Goal: Find specific page/section: Find specific page/section

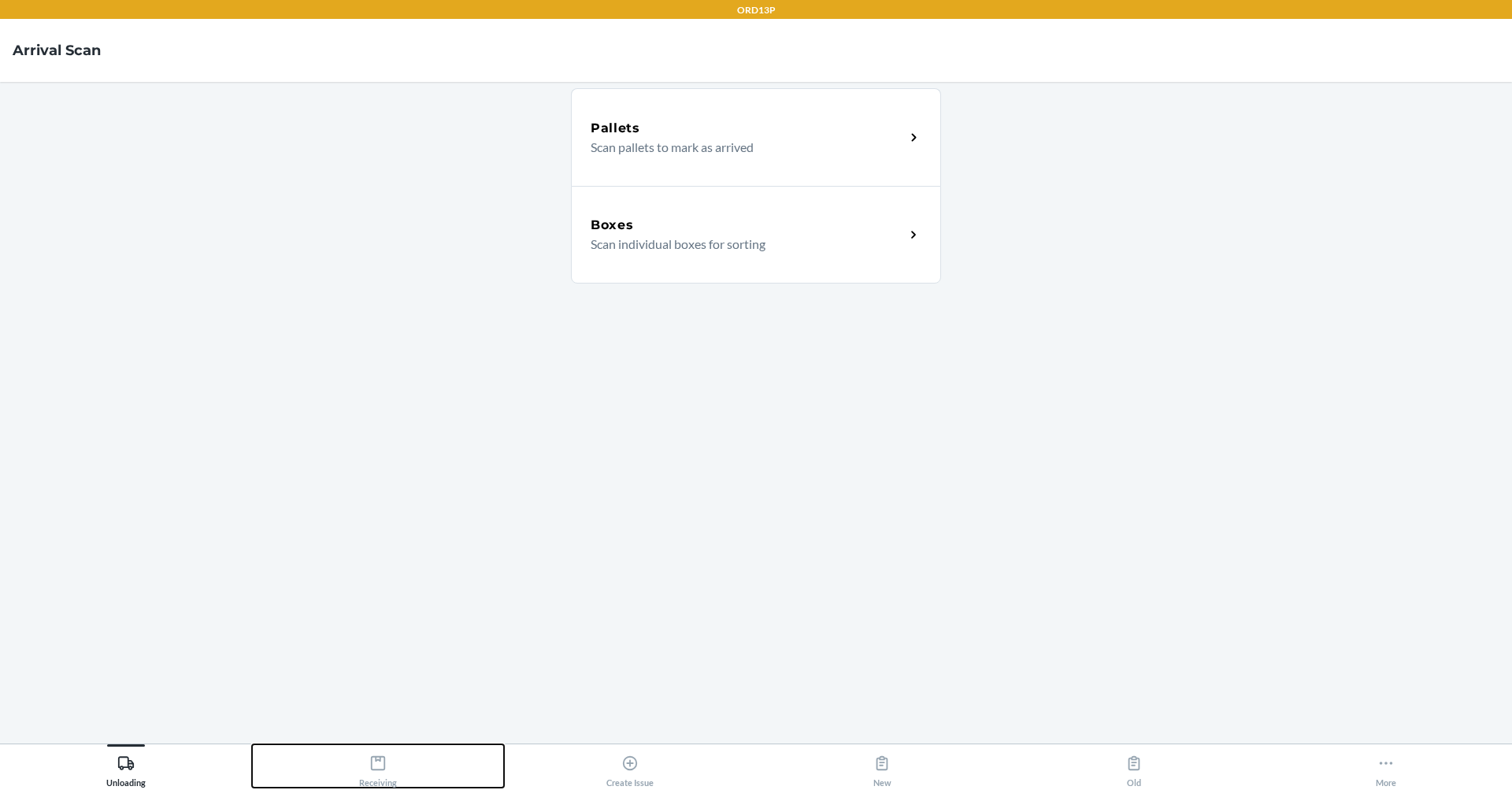
click at [367, 779] on div "Receiving" at bounding box center [377, 768] width 38 height 39
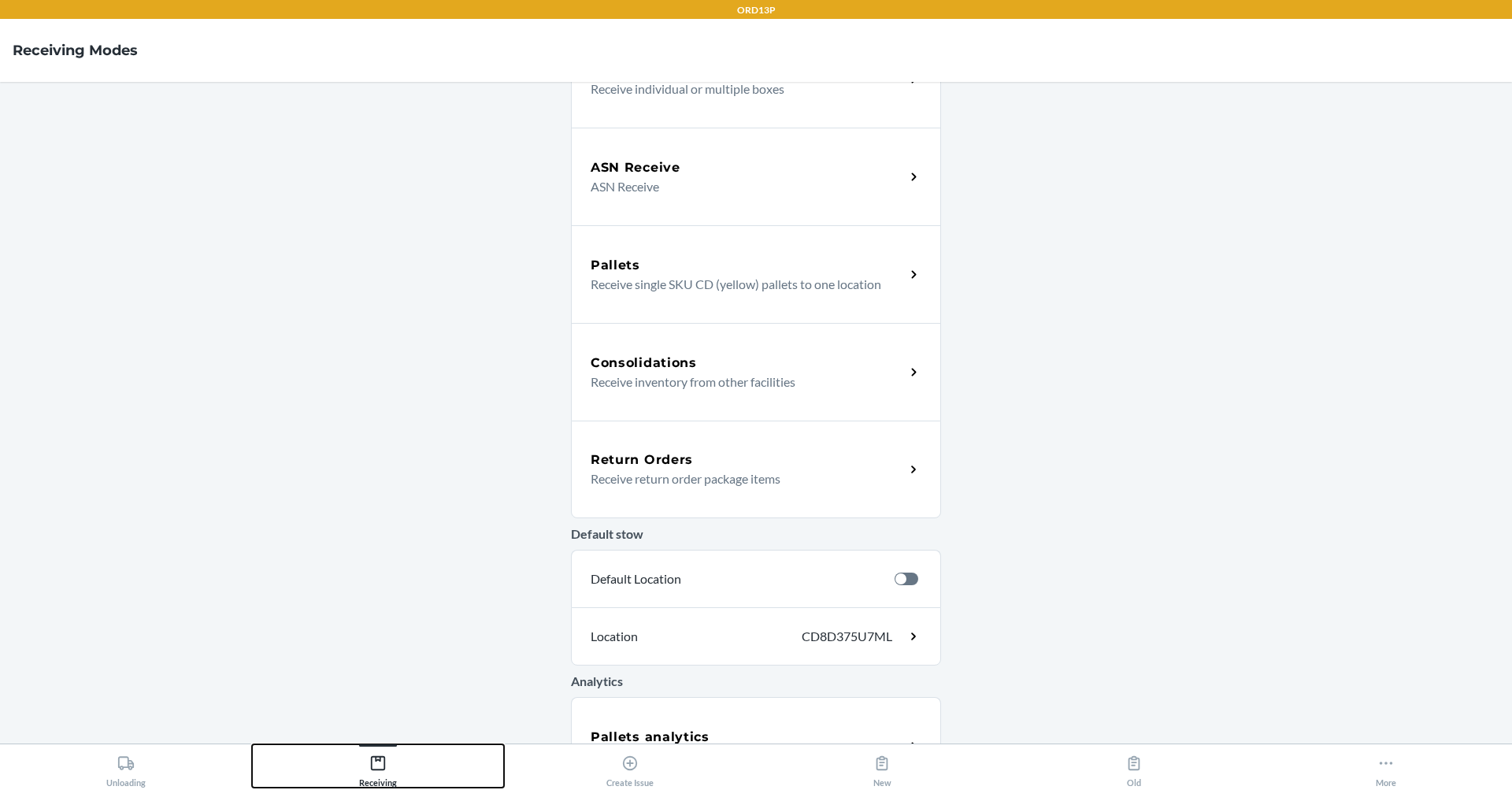
scroll to position [308, 0]
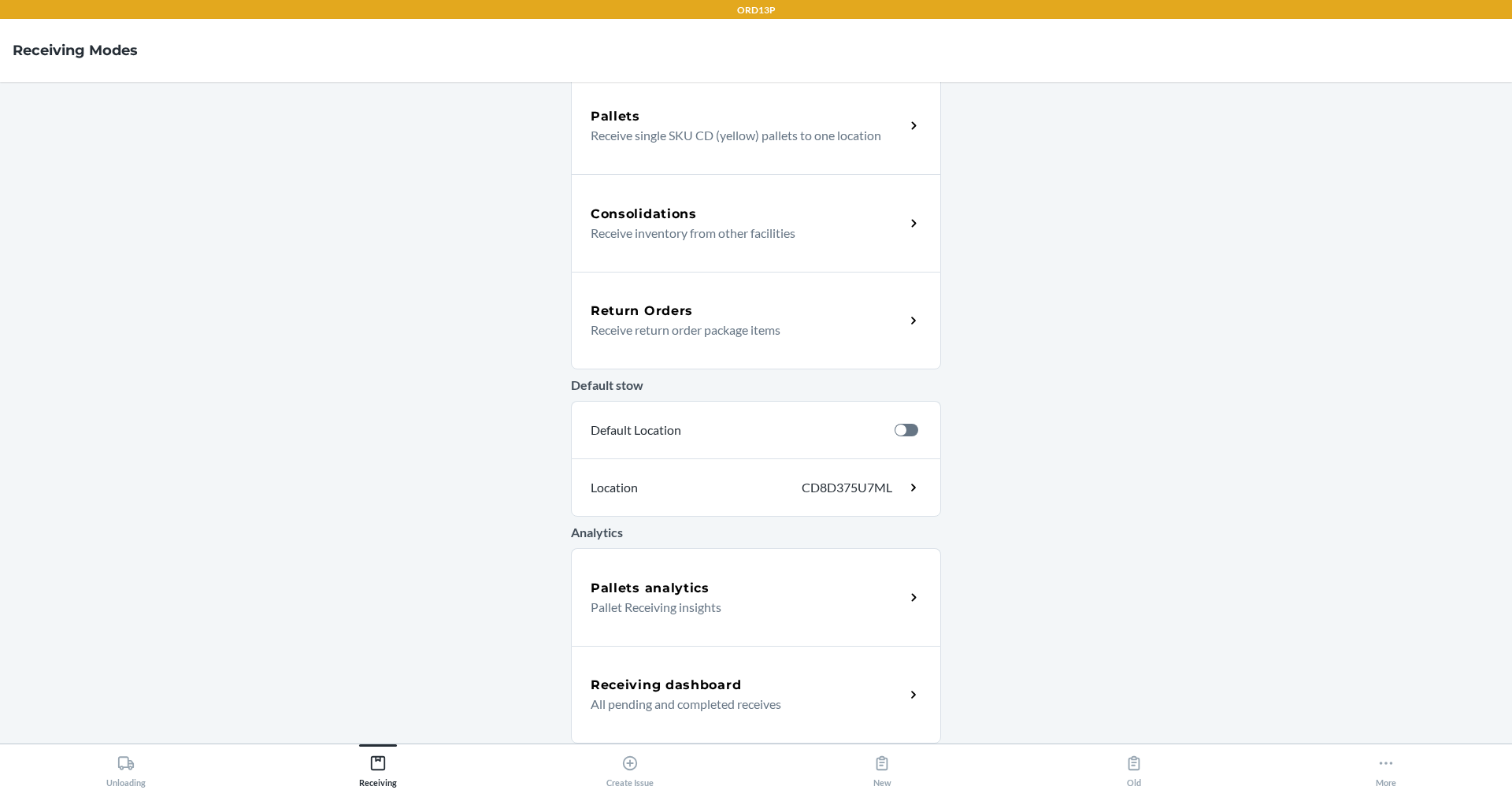
click at [662, 693] on h5 "Receiving dashboard" at bounding box center [666, 685] width 150 height 19
